Goal: Find specific page/section: Find specific page/section

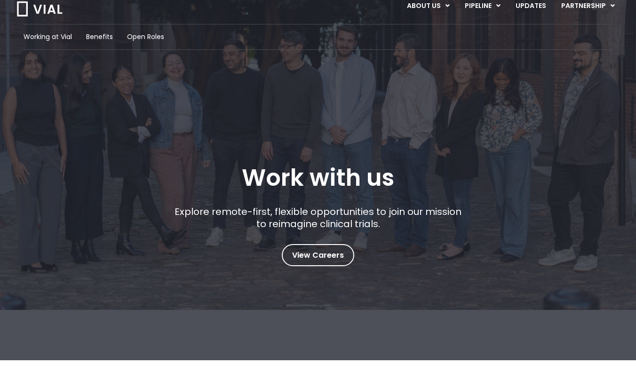
scroll to position [25, 0]
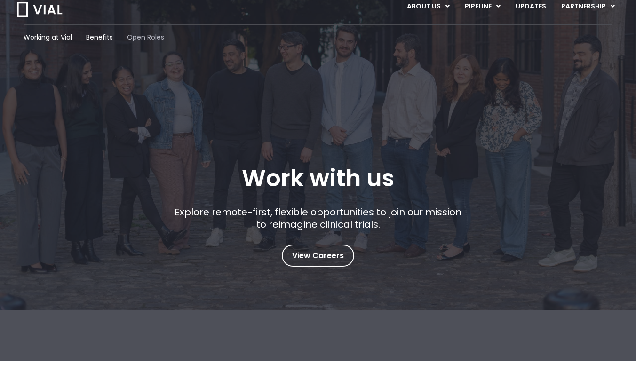
click at [141, 40] on span "Open Roles" at bounding box center [145, 37] width 37 height 10
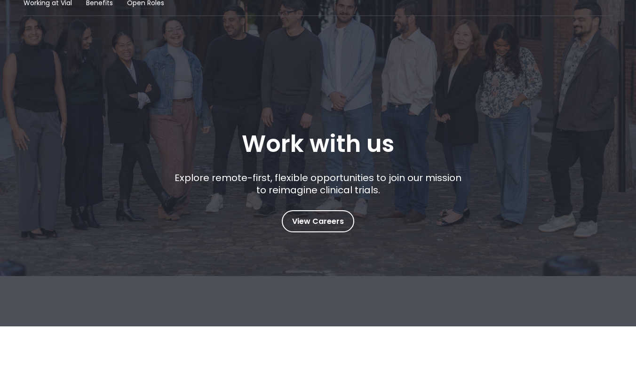
scroll to position [0, 0]
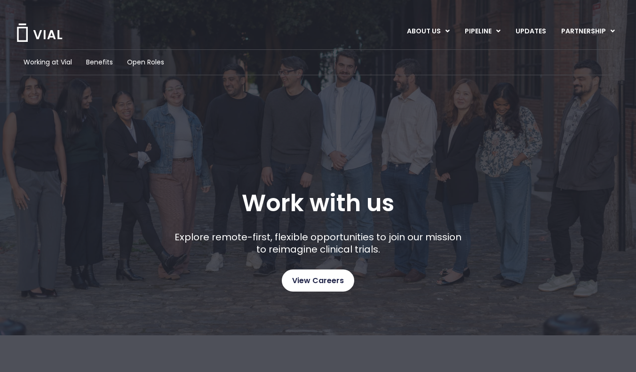
click at [318, 283] on span "View Careers" at bounding box center [318, 281] width 52 height 12
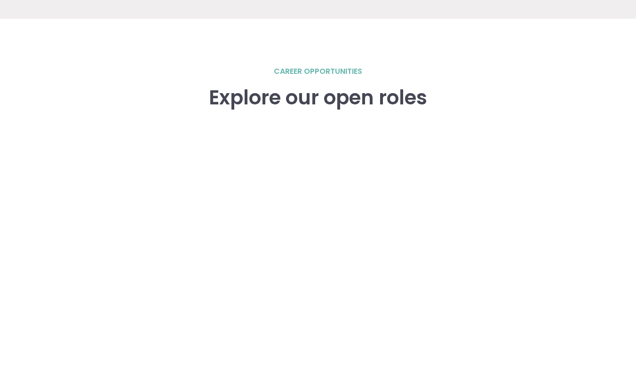
scroll to position [1301, 0]
